Goal: Task Accomplishment & Management: Manage account settings

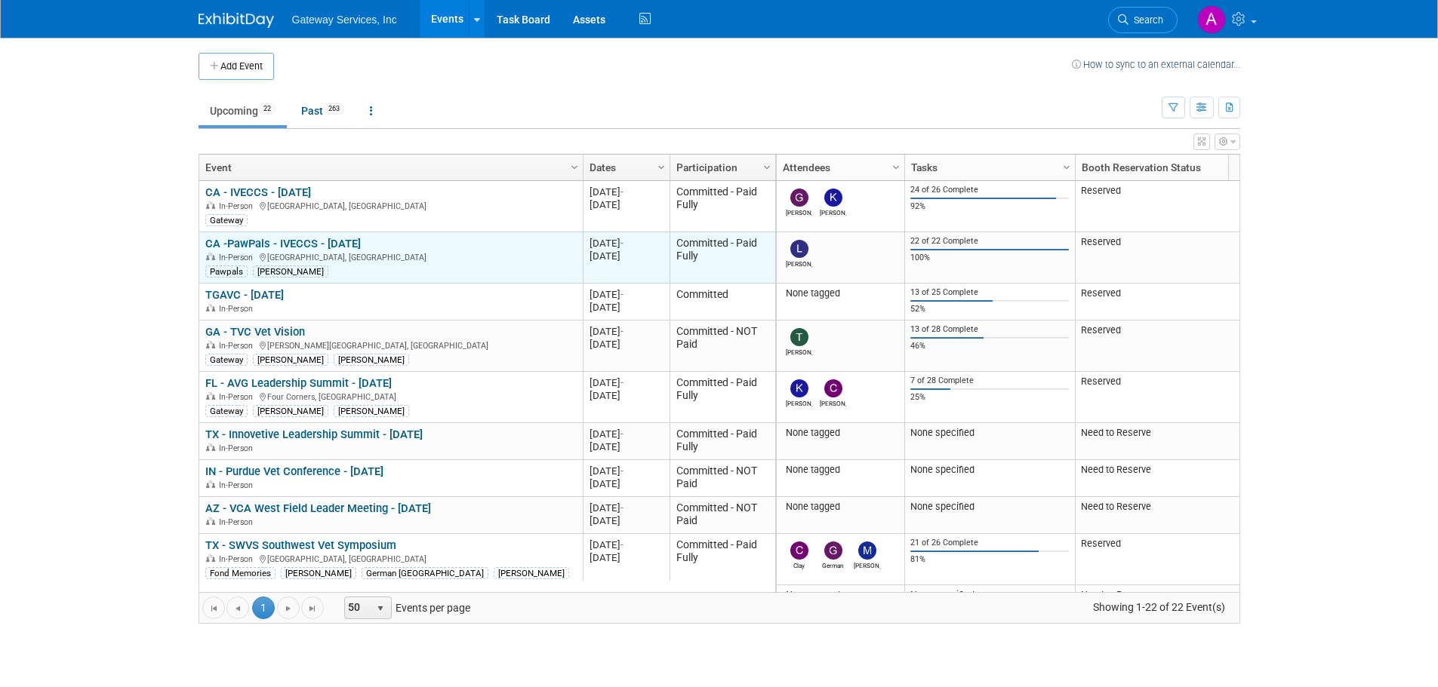
click at [300, 240] on link "CA -PawPals - IVECCS - [DATE]" at bounding box center [282, 244] width 155 height 14
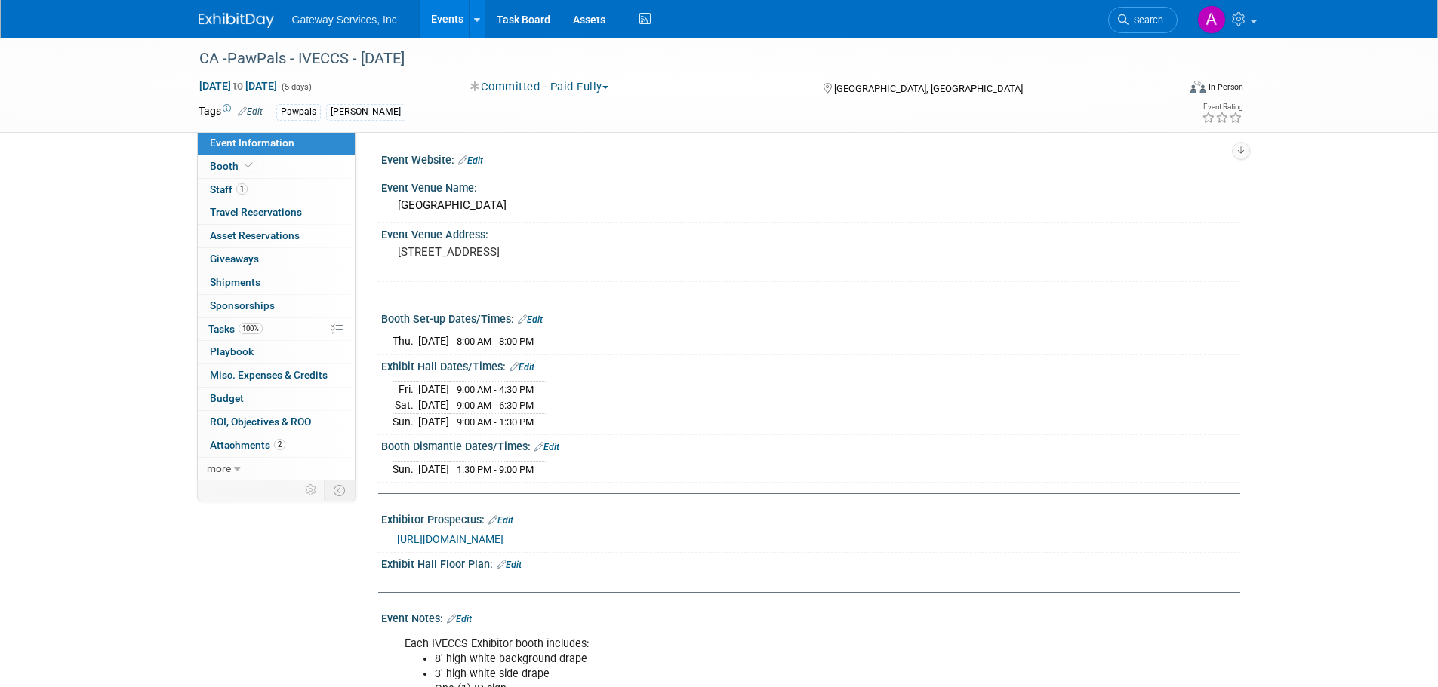
click at [237, 20] on img at bounding box center [235, 20] width 75 height 15
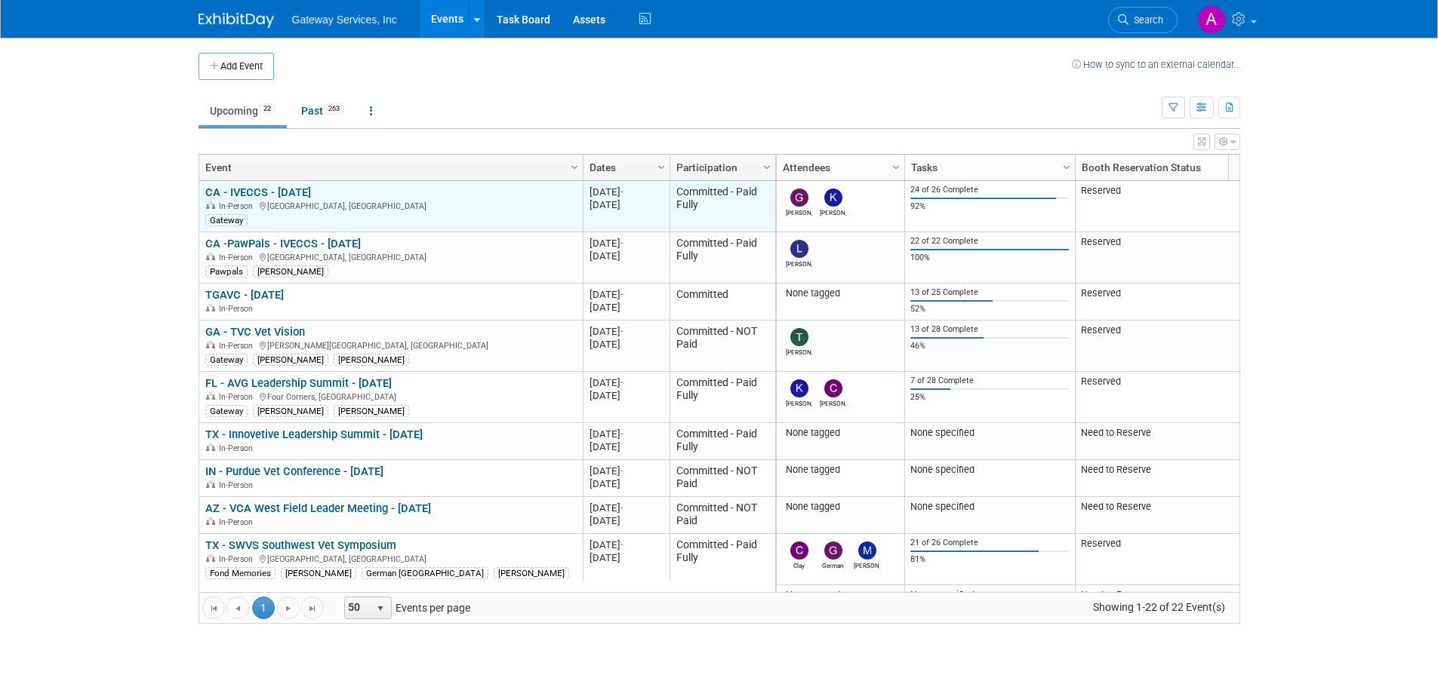
click at [286, 198] on link "CA - IVECCS - [DATE]" at bounding box center [258, 193] width 106 height 14
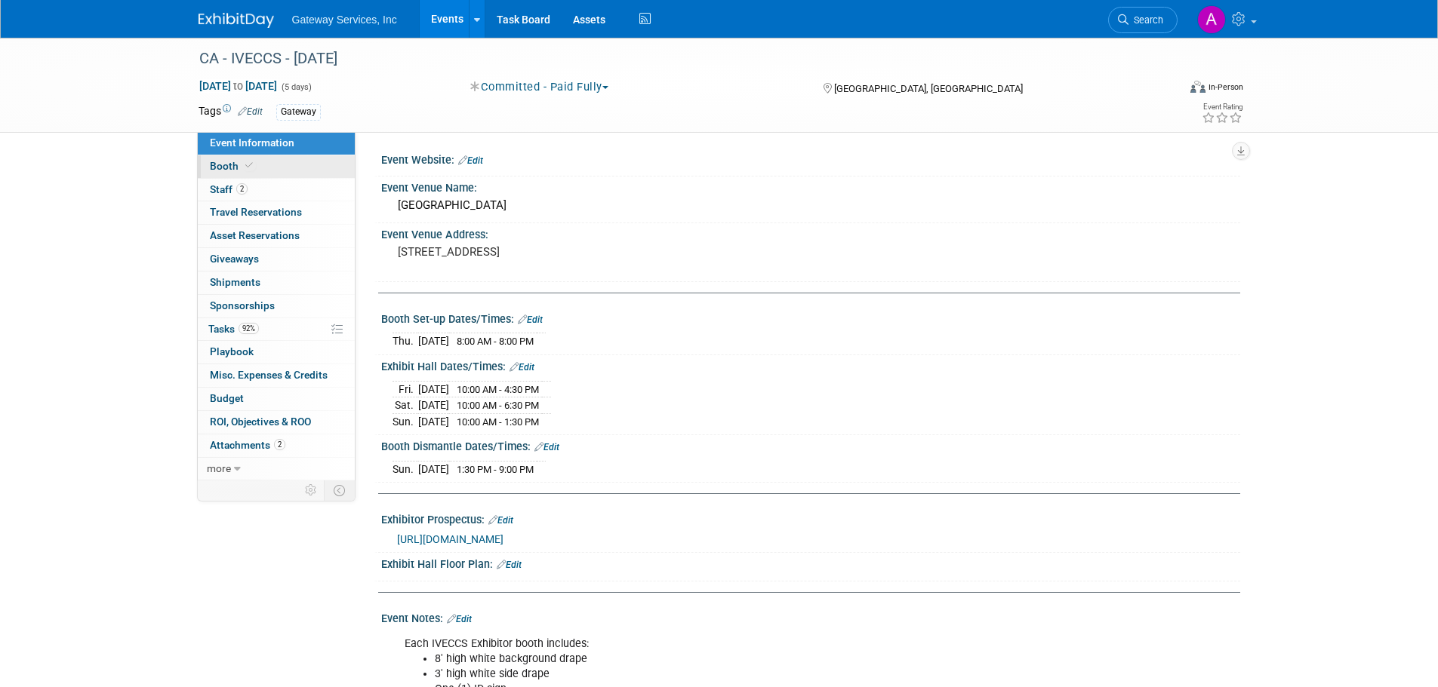
click at [300, 164] on link "Booth" at bounding box center [276, 166] width 157 height 23
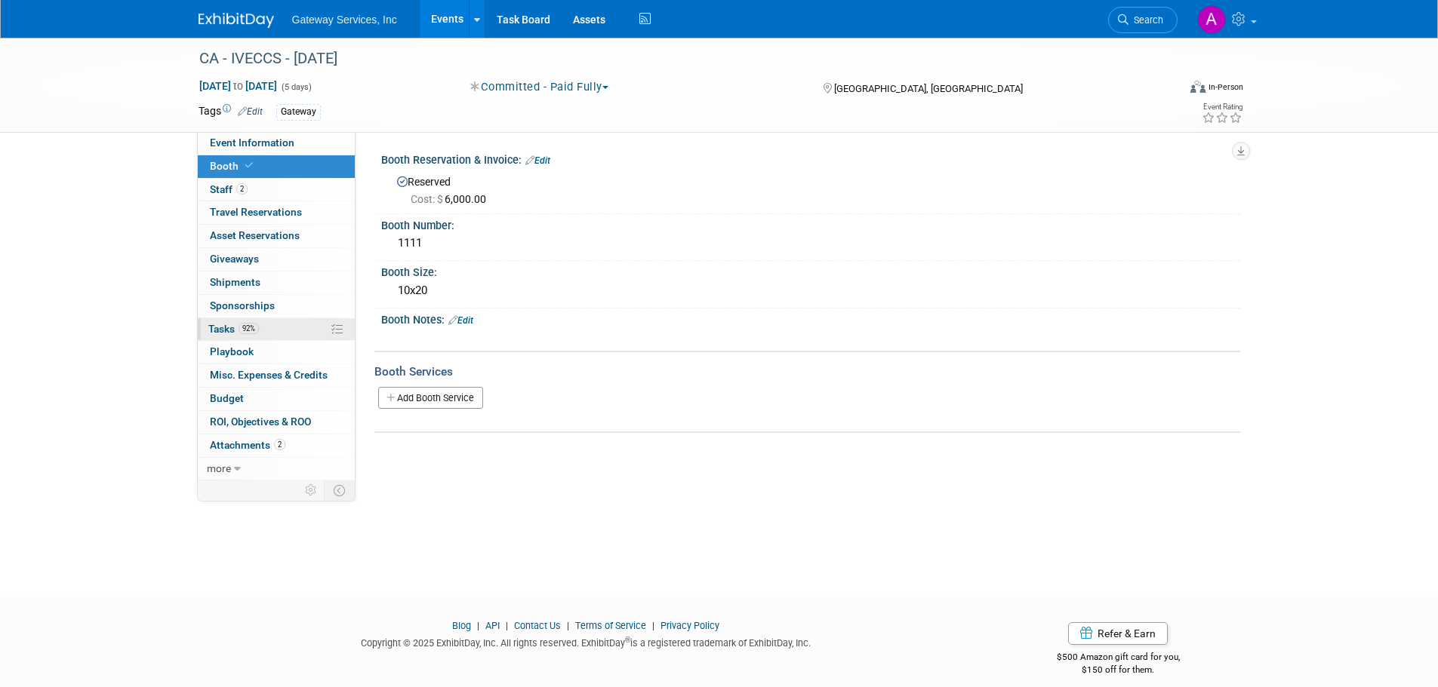
click at [292, 328] on link "92% Tasks 92%" at bounding box center [276, 329] width 157 height 23
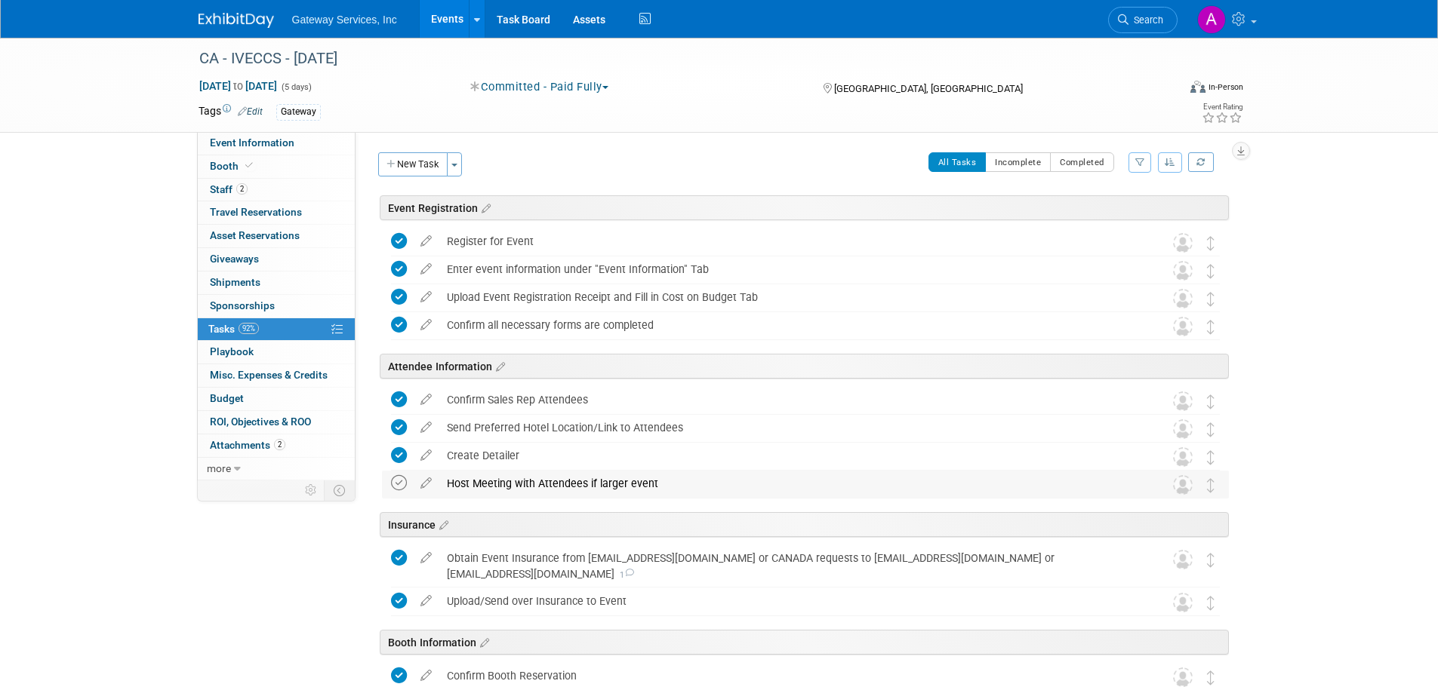
click at [393, 484] on icon at bounding box center [399, 483] width 16 height 16
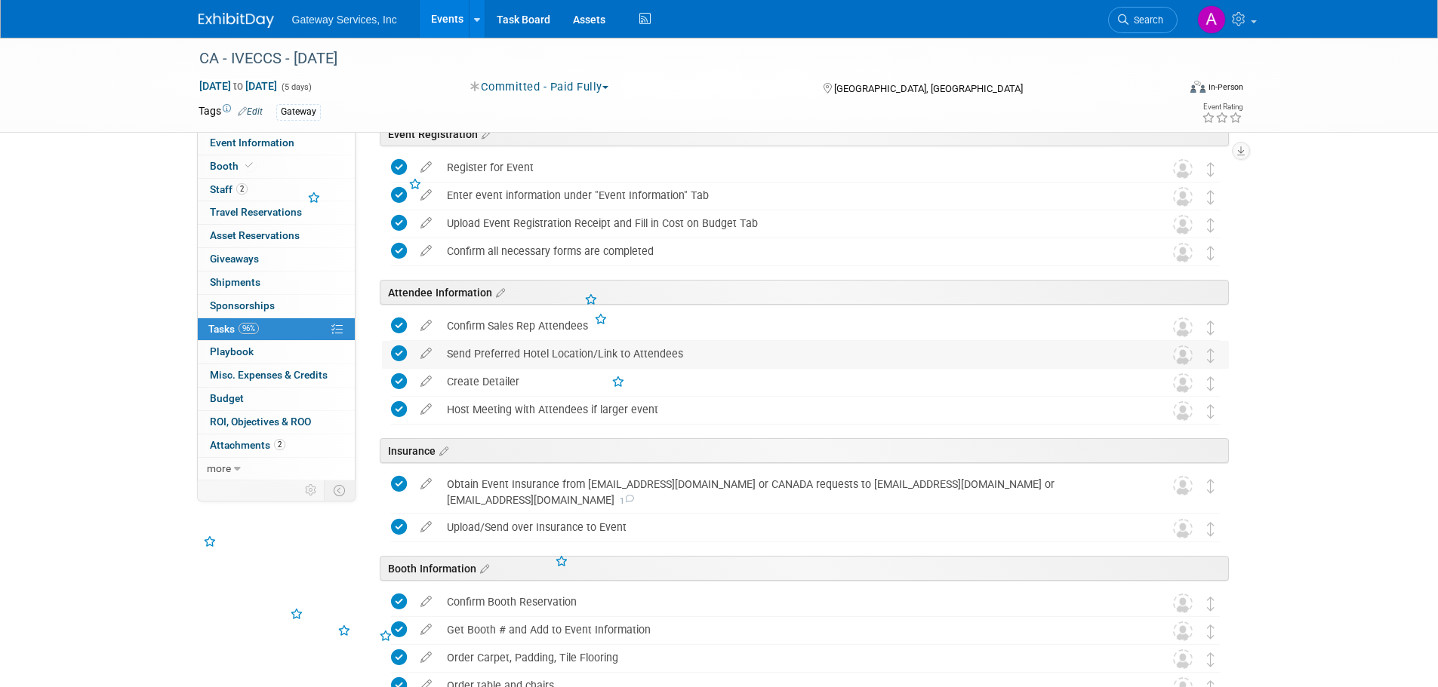
scroll to position [302, 0]
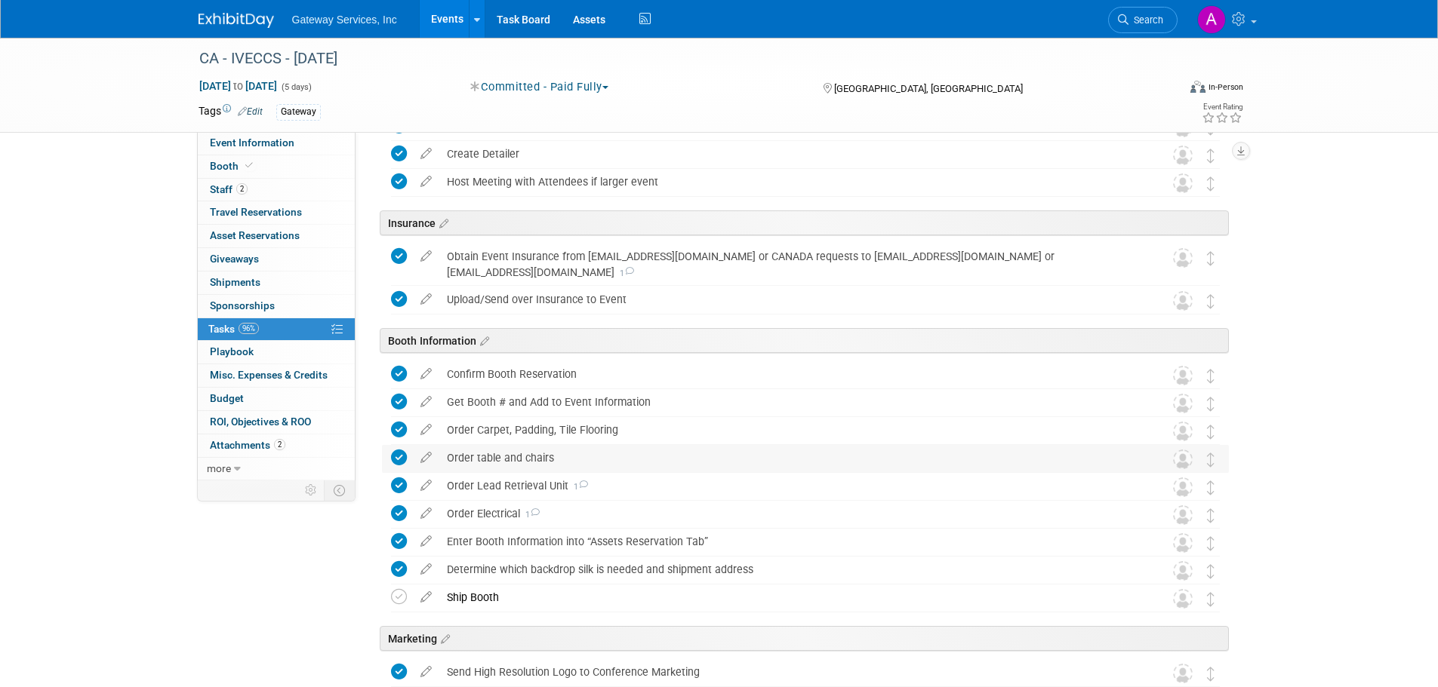
click at [458, 454] on div "Order table and chairs" at bounding box center [790, 458] width 703 height 26
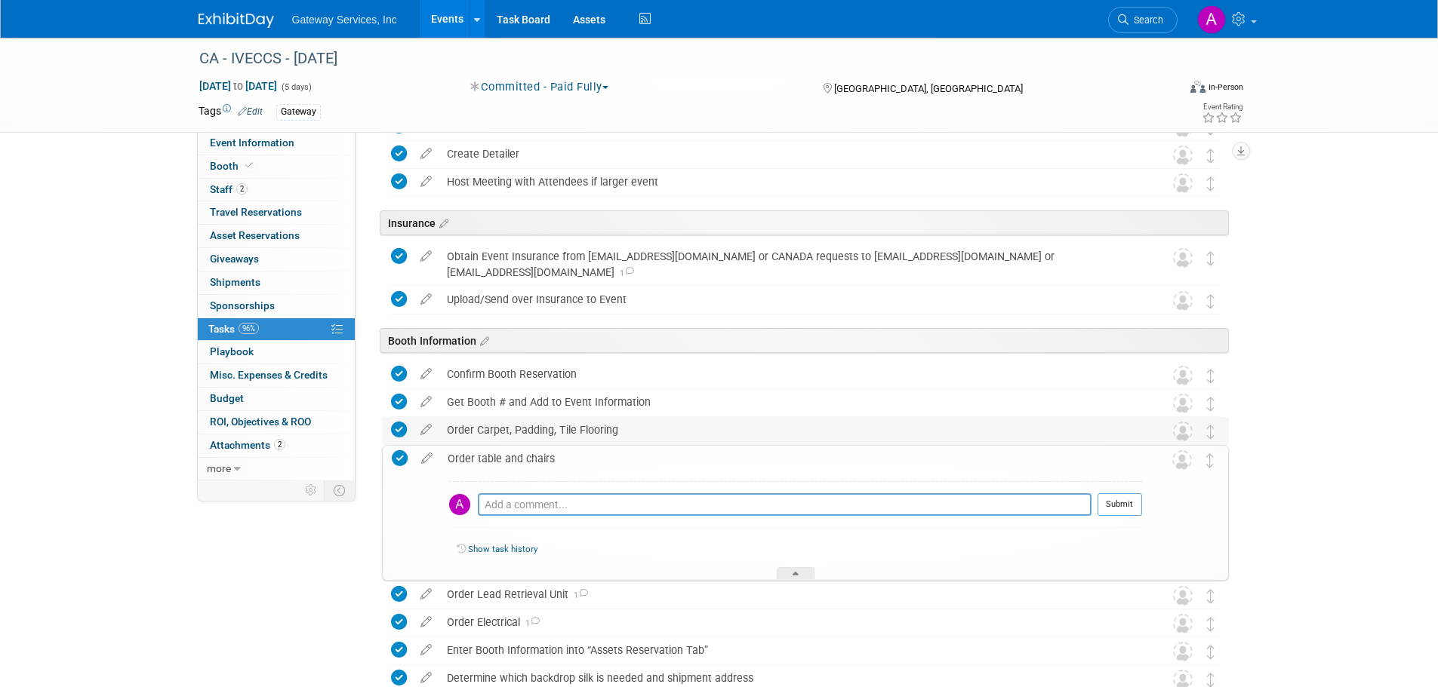
click at [474, 421] on div "Order Carpet, Padding, Tile Flooring" at bounding box center [790, 430] width 703 height 26
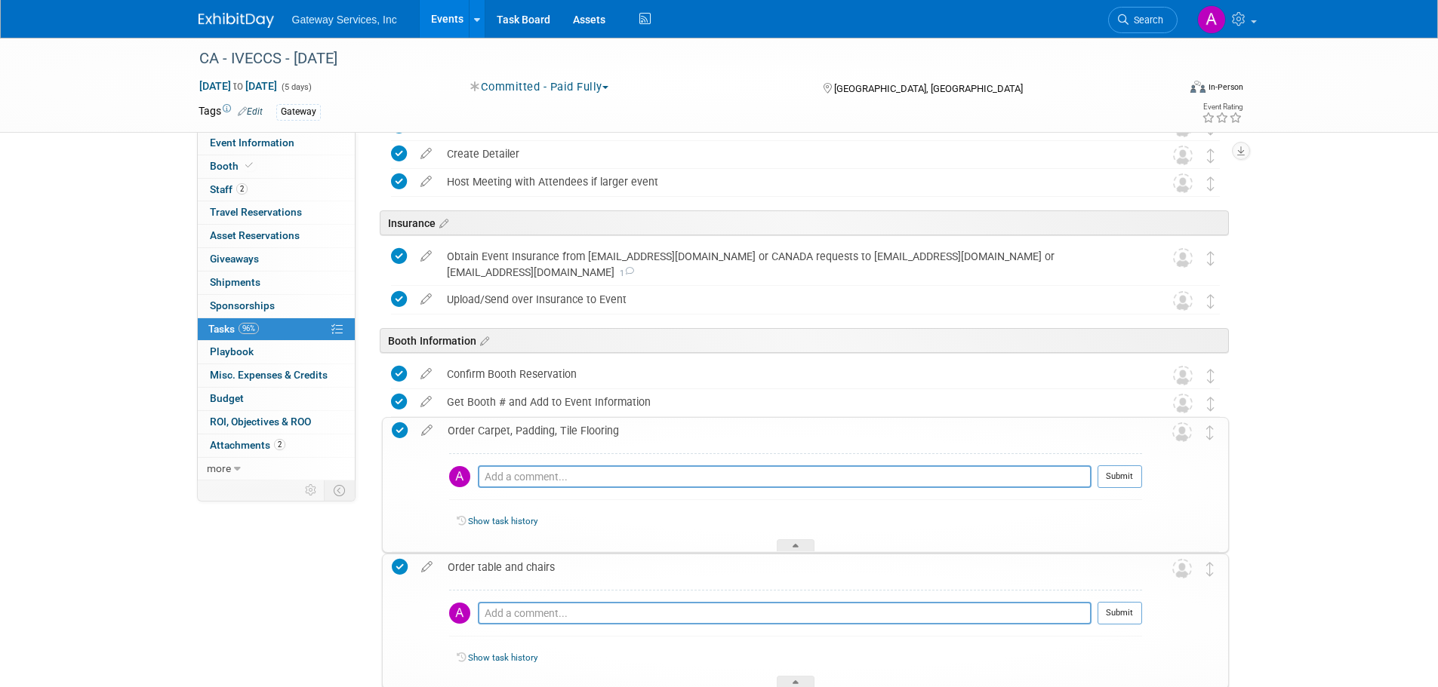
click at [468, 430] on div "Order Carpet, Padding, Tile Flooring" at bounding box center [791, 431] width 702 height 26
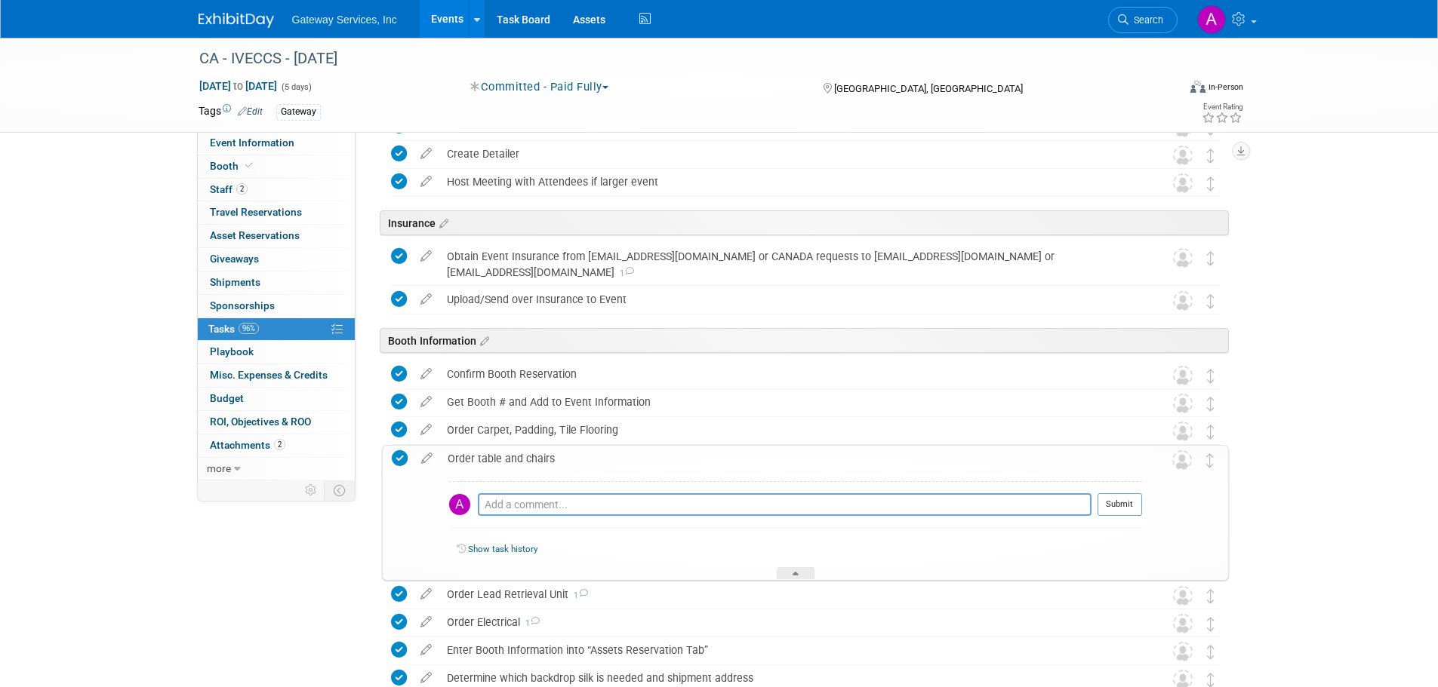
click at [475, 457] on div "Order table and chairs" at bounding box center [791, 459] width 702 height 26
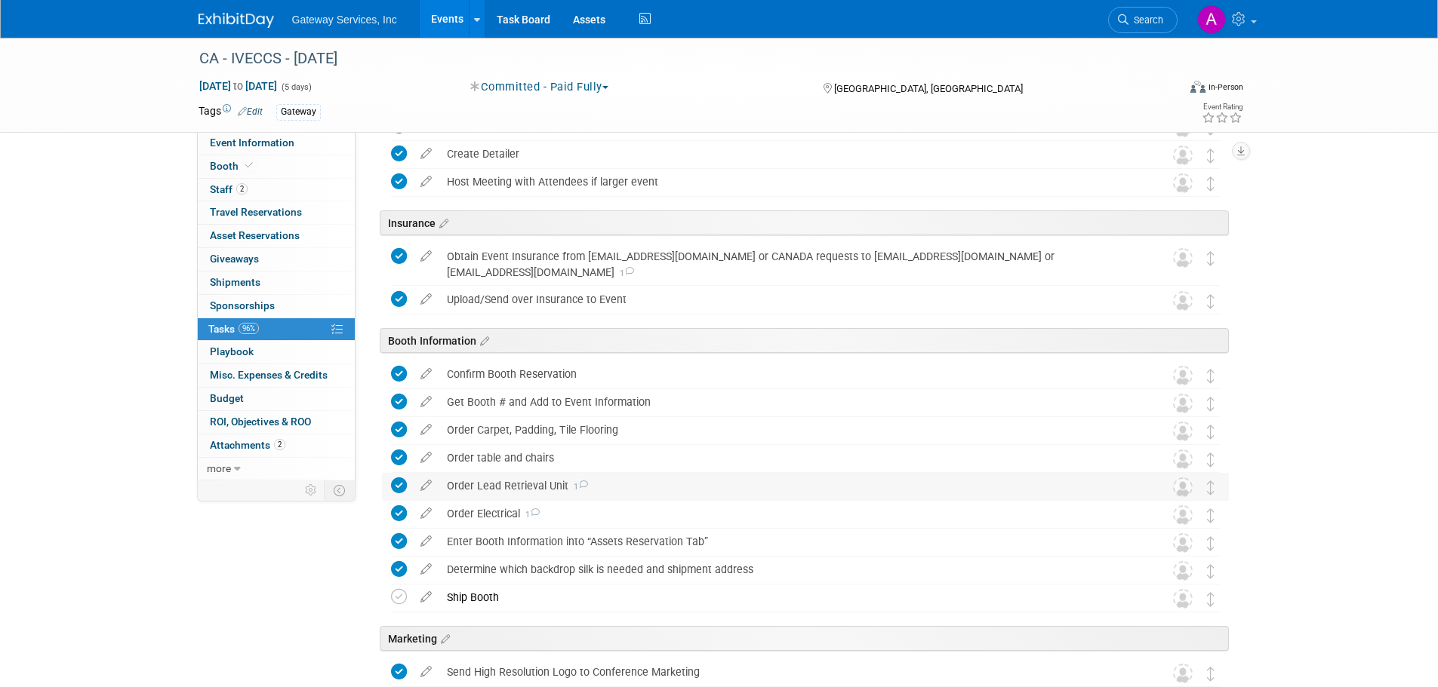
click at [479, 481] on div "Order Lead Retrieval Unit 1" at bounding box center [790, 486] width 703 height 26
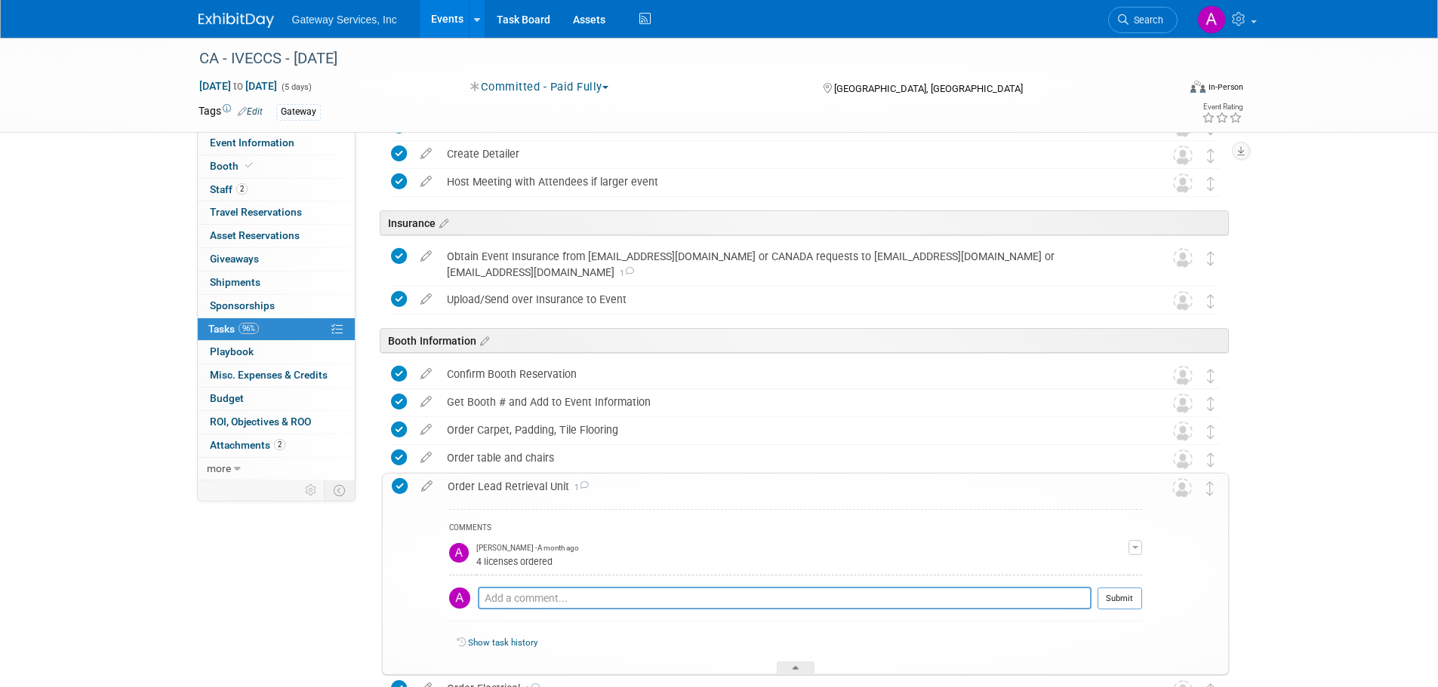
click at [479, 481] on div "Order Lead Retrieval Unit 1" at bounding box center [791, 487] width 702 height 26
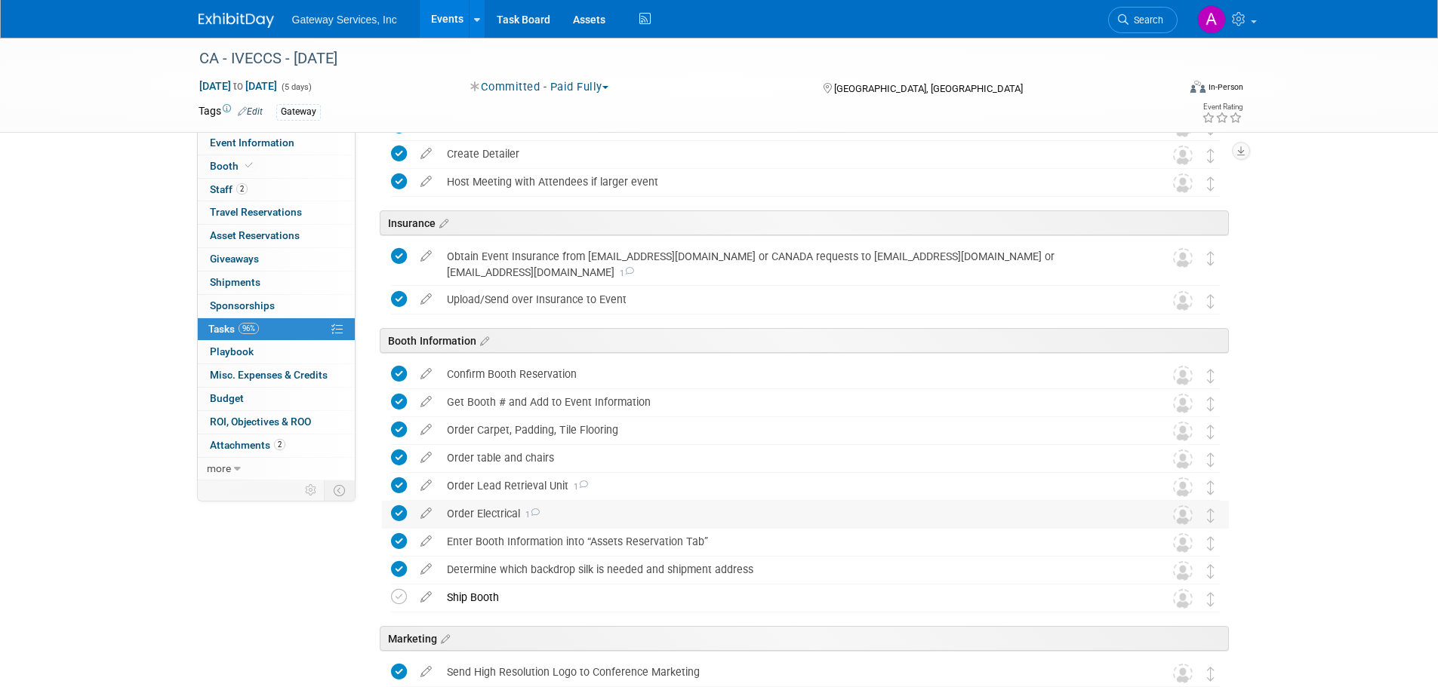
click at [481, 514] on div "Order Electrical 1" at bounding box center [790, 514] width 703 height 26
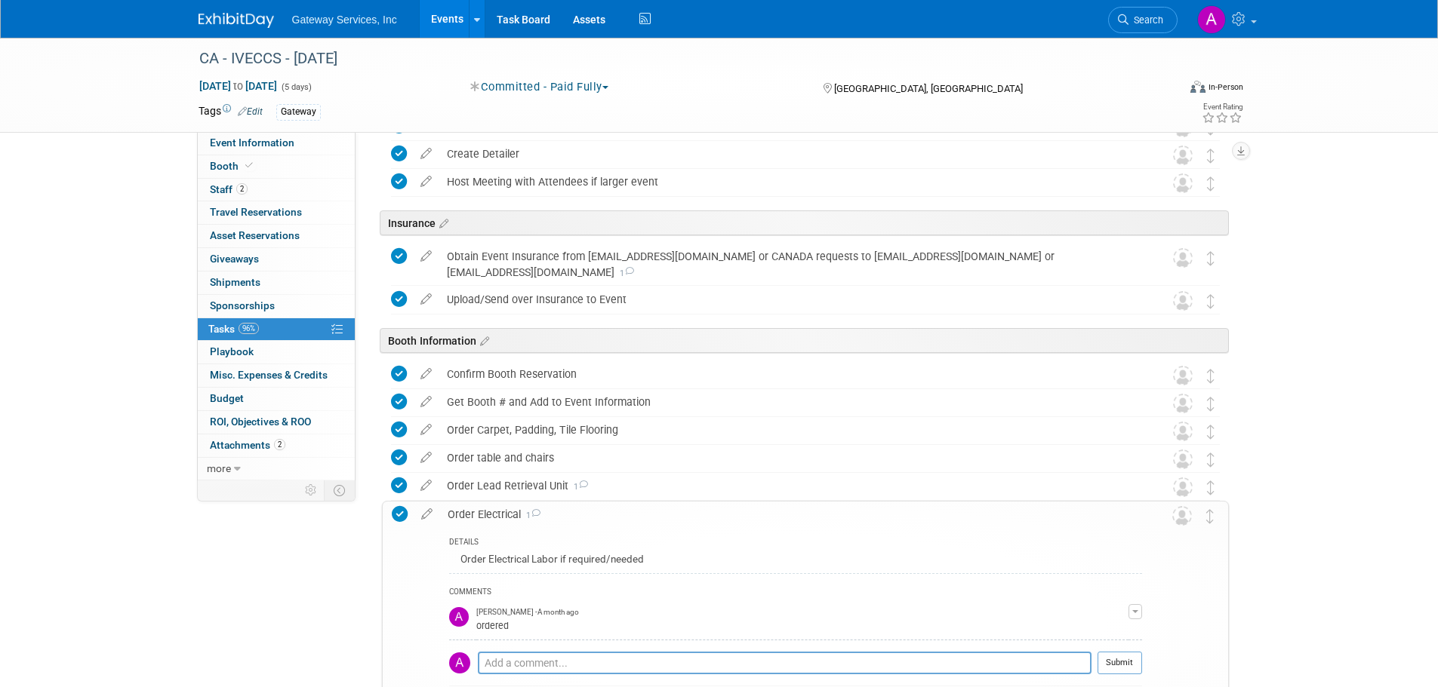
click at [481, 514] on div "Order Electrical 1" at bounding box center [791, 515] width 702 height 26
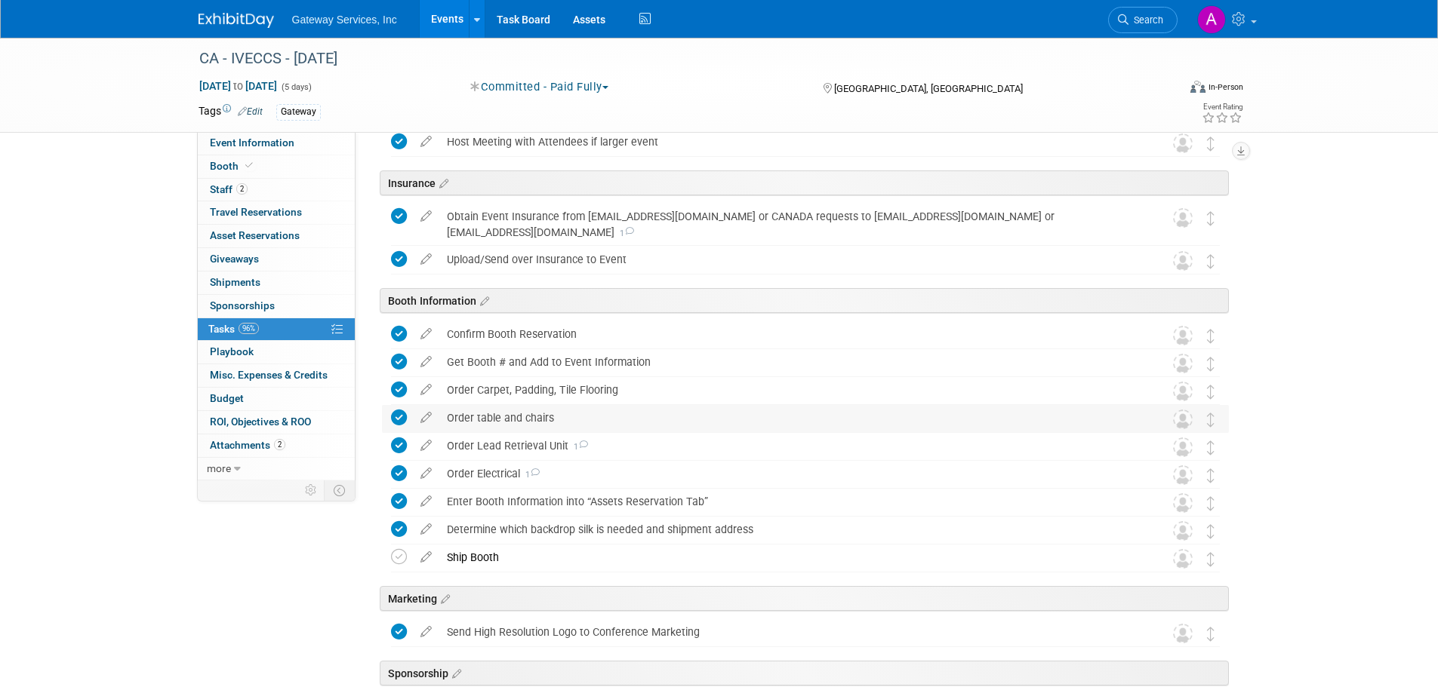
scroll to position [377, 0]
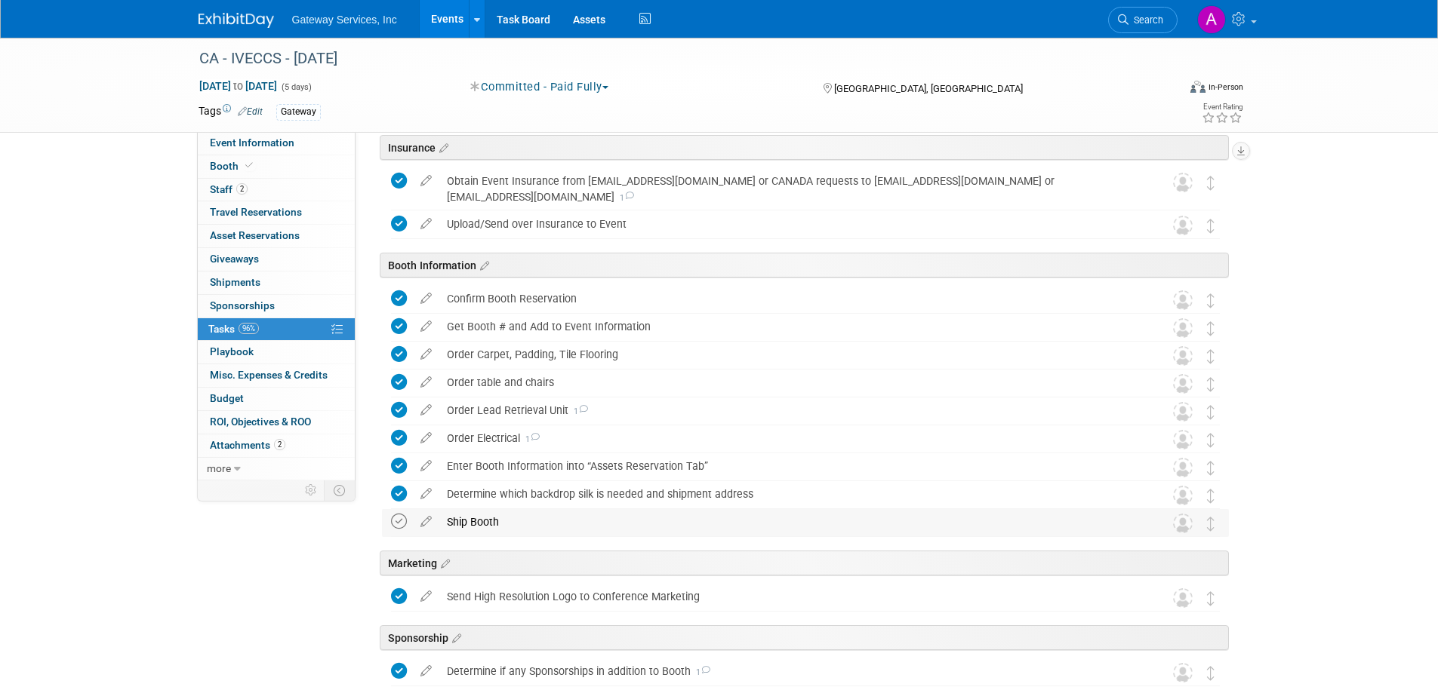
click at [402, 525] on icon at bounding box center [399, 522] width 16 height 16
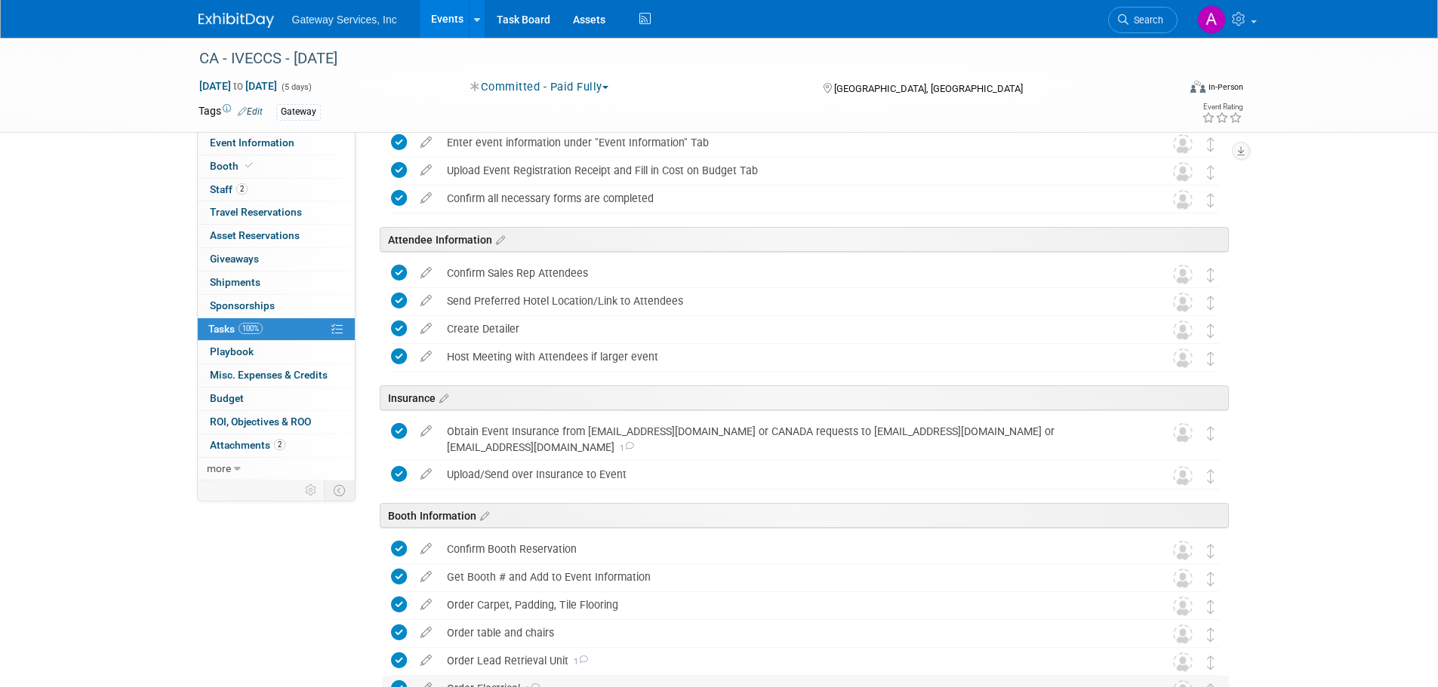
scroll to position [0, 0]
